Goal: Find specific page/section: Find specific page/section

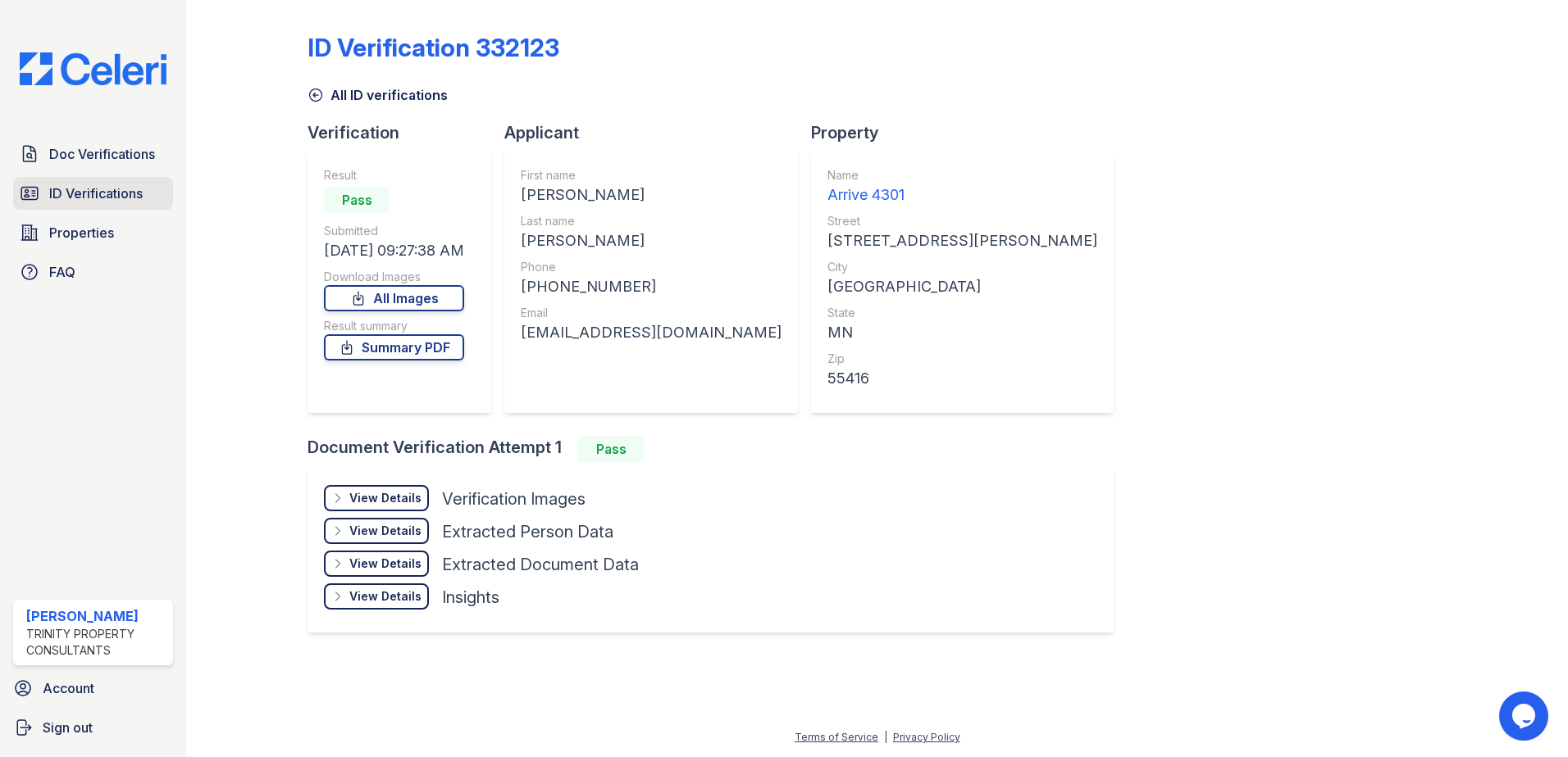
click at [46, 191] on link "ID Verifications" at bounding box center [93, 193] width 160 height 33
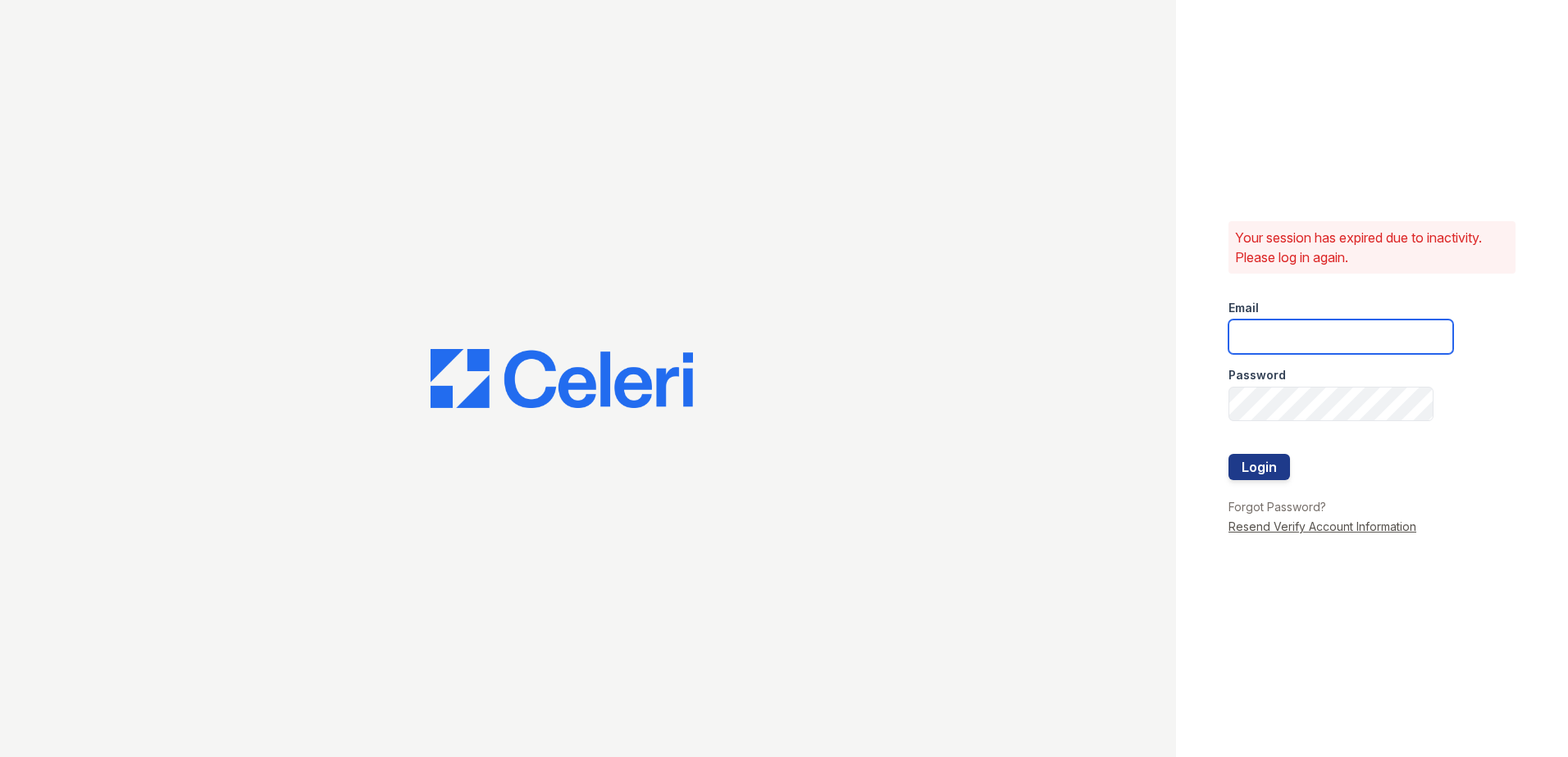
type input "[EMAIL_ADDRESS][DOMAIN_NAME]"
click at [1241, 464] on button "Login" at bounding box center [1259, 467] width 62 height 27
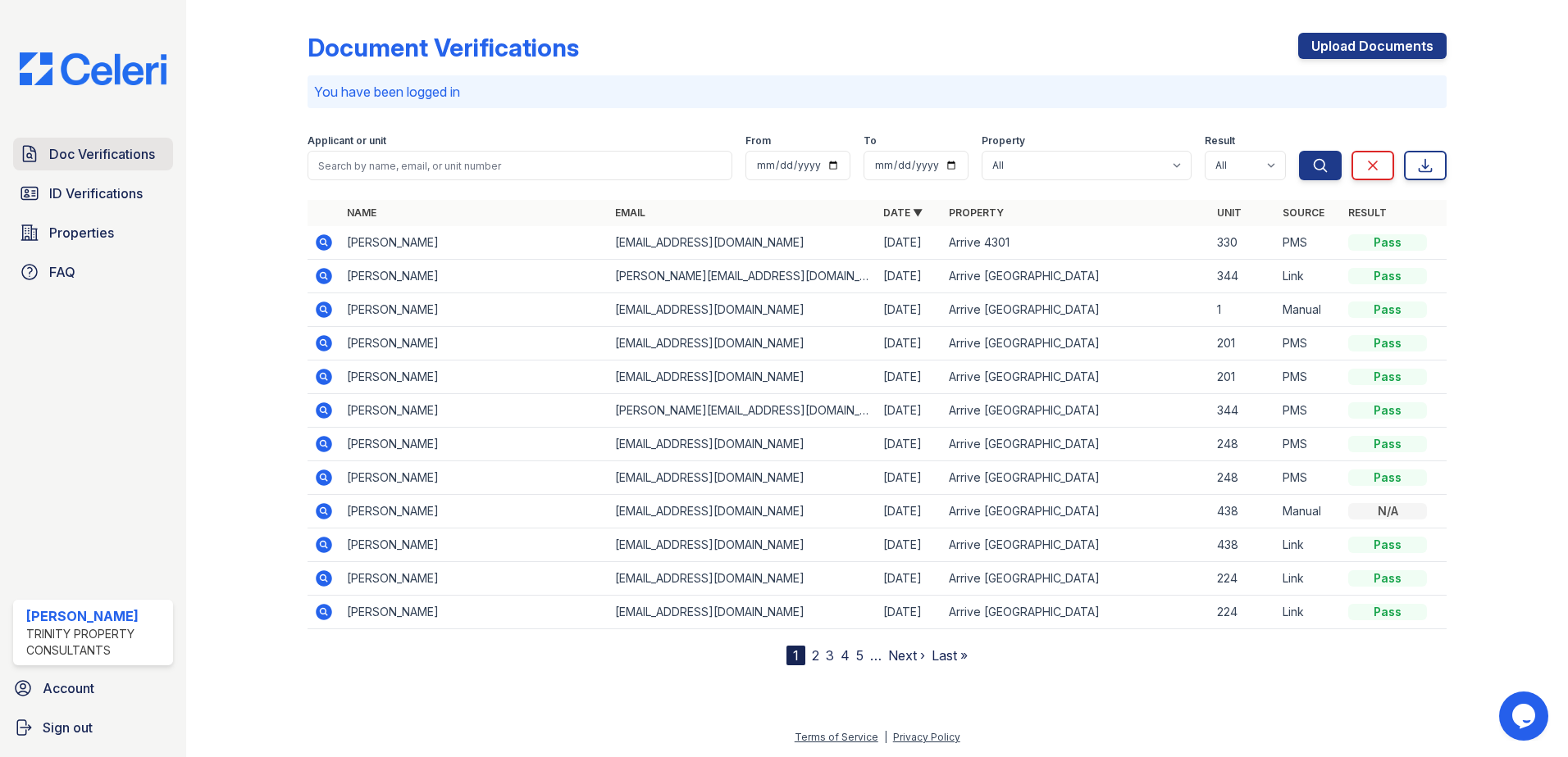
click at [100, 150] on span "Doc Verifications" at bounding box center [102, 153] width 106 height 20
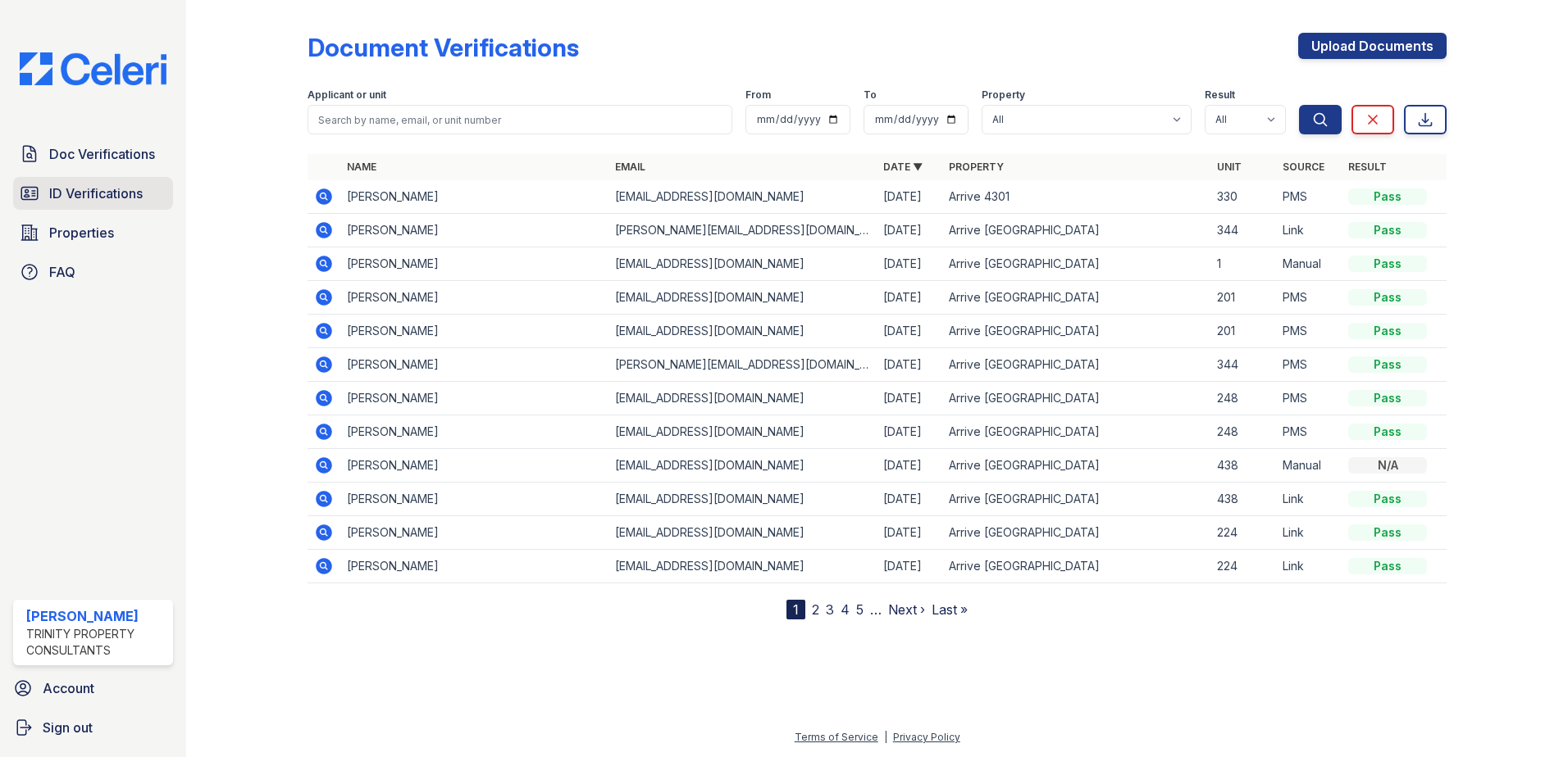
click at [80, 195] on span "ID Verifications" at bounding box center [96, 193] width 94 height 20
